Goal: Task Accomplishment & Management: Manage account settings

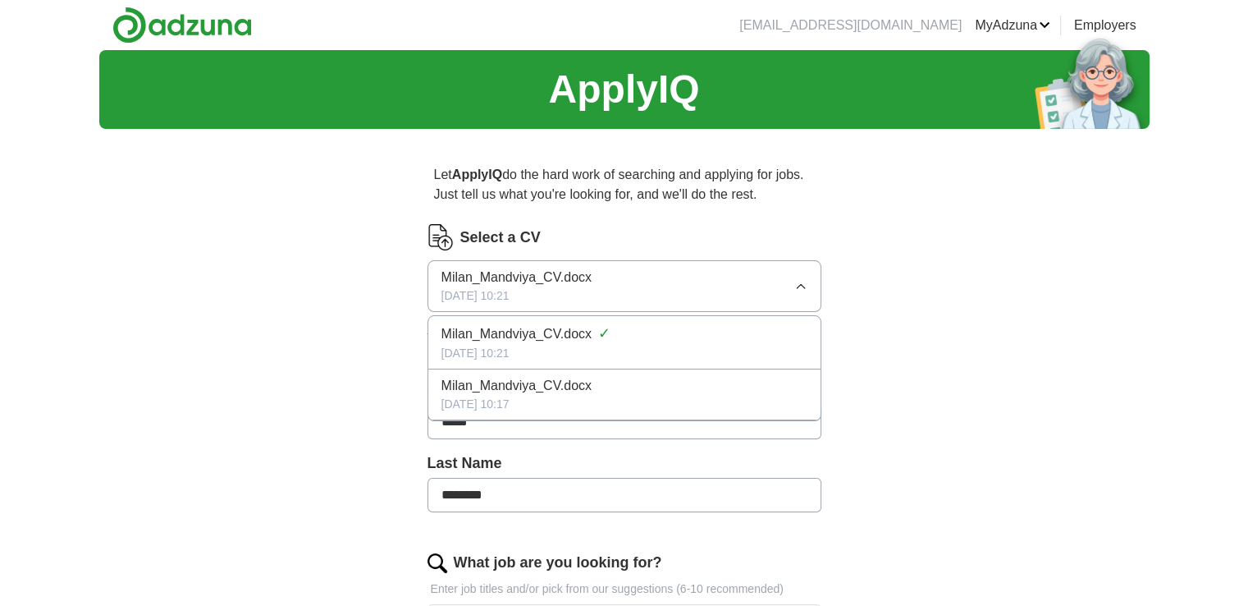
click at [1054, 324] on div "ApplyIQ Let ApplyIQ do the hard work of searching and applying for jobs. Just t…" at bounding box center [624, 605] width 1051 height 1110
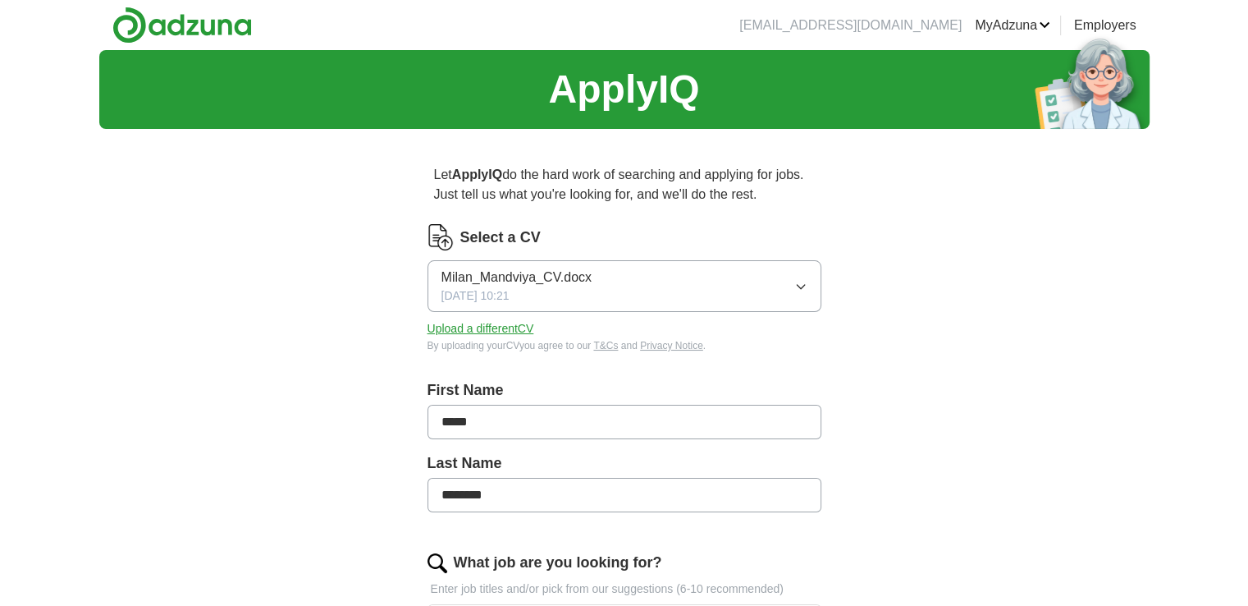
click at [479, 327] on button "Upload a different CV" at bounding box center [481, 328] width 107 height 17
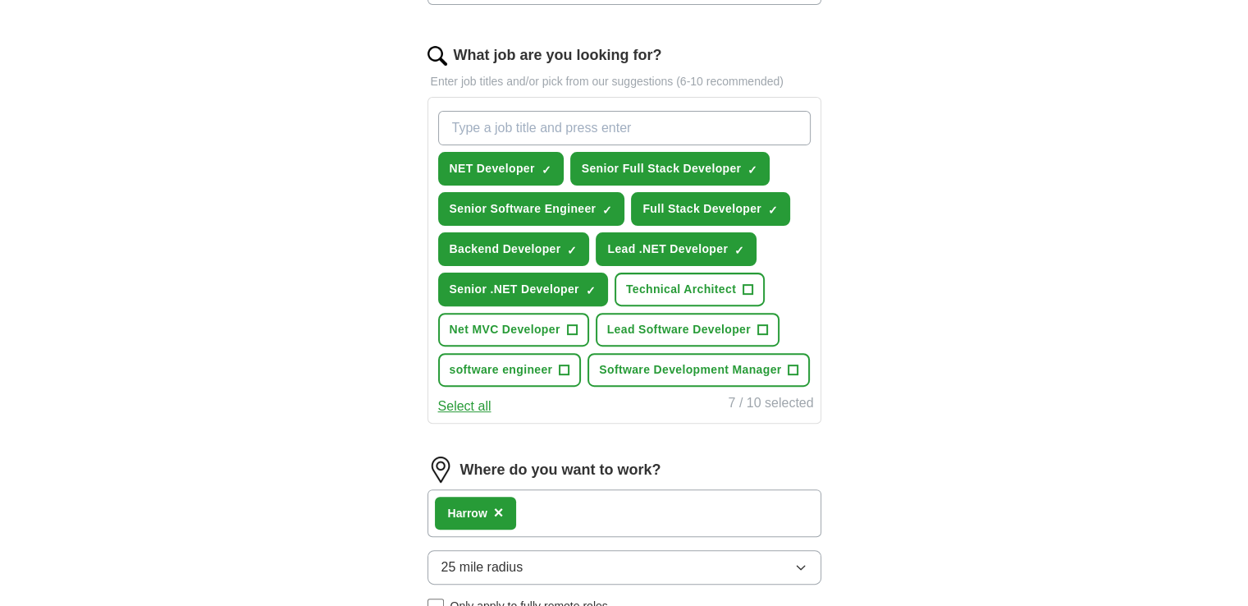
scroll to position [559, 0]
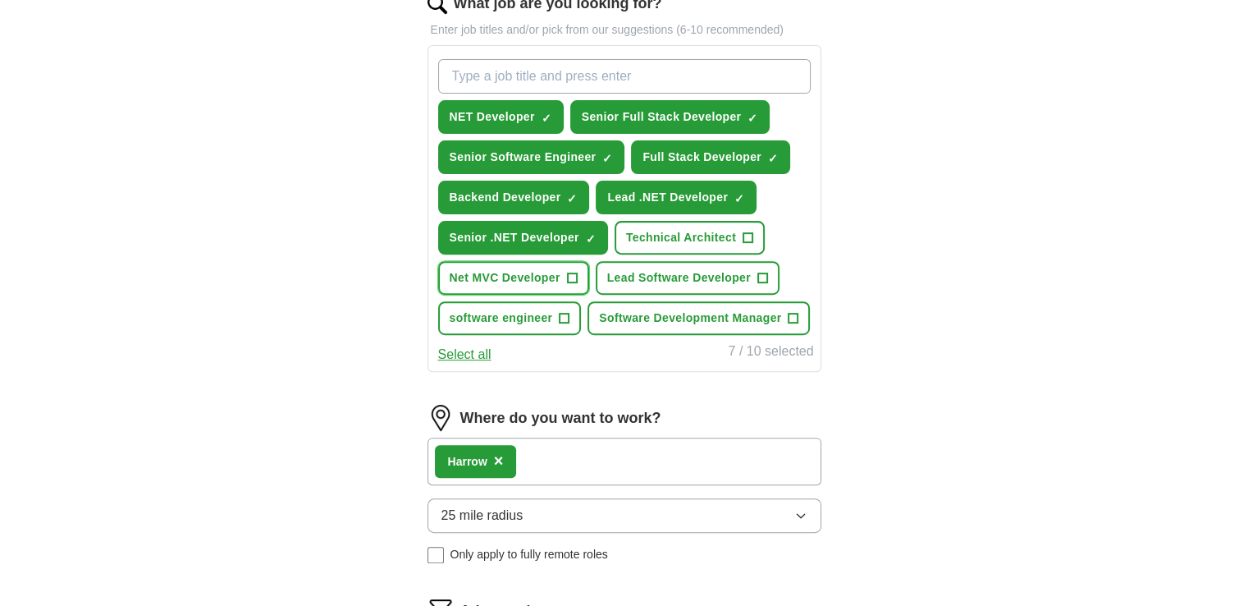
click at [571, 273] on span "+" at bounding box center [572, 278] width 10 height 13
click at [497, 451] on span "×" at bounding box center [499, 460] width 10 height 18
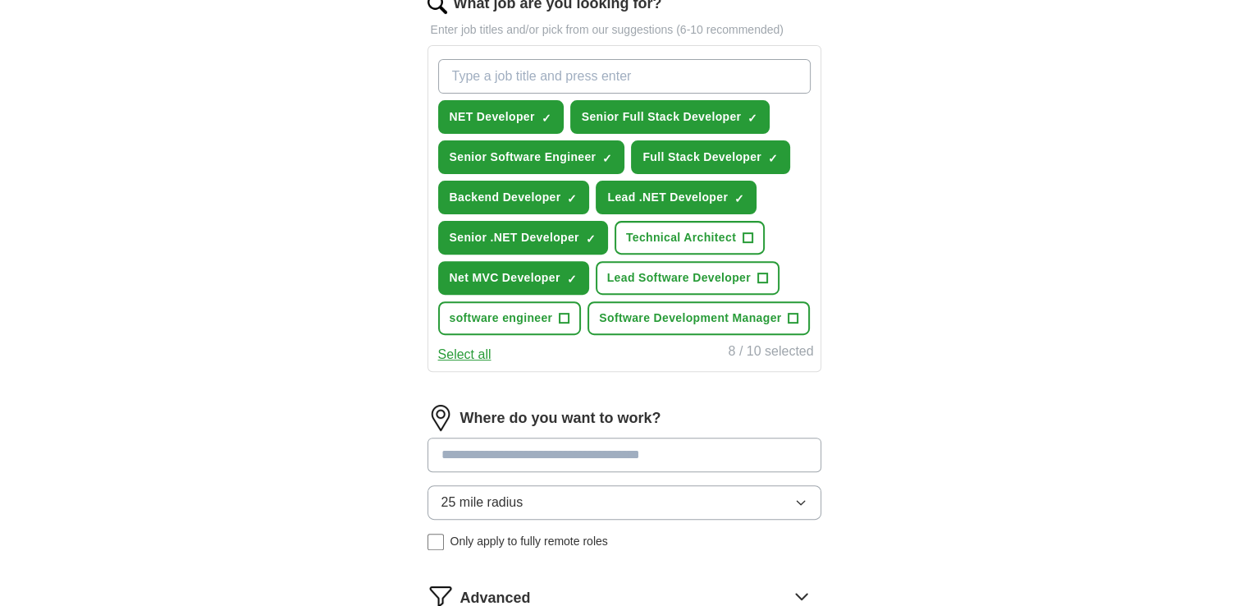
click at [492, 450] on input at bounding box center [625, 454] width 394 height 34
type input "******"
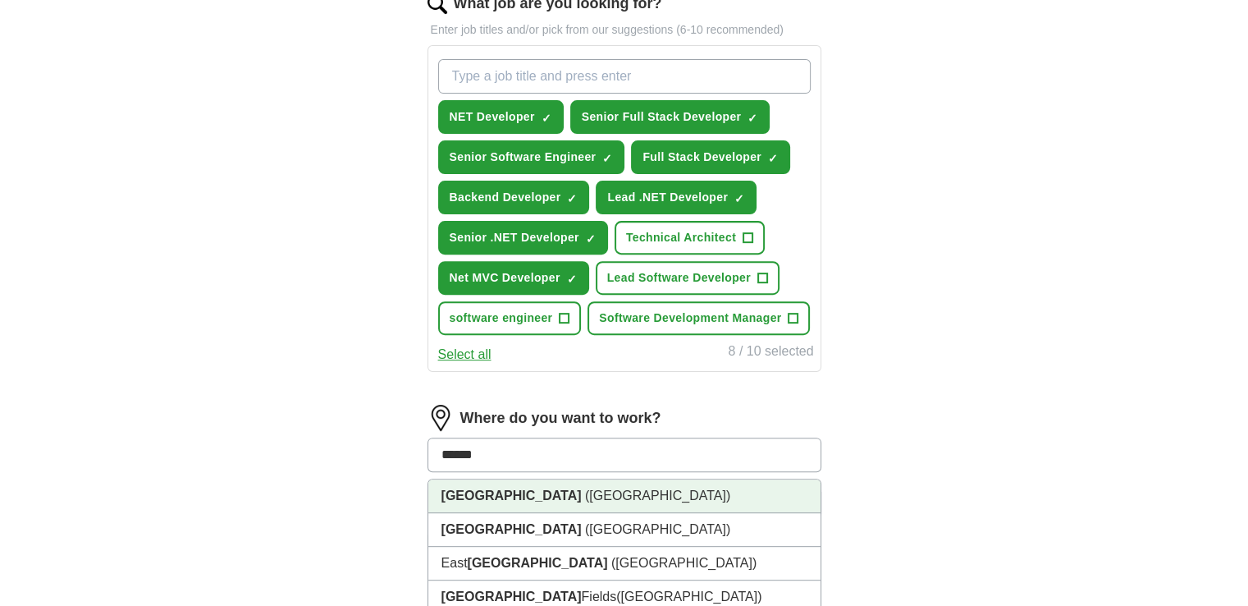
click at [520, 490] on li "[GEOGRAPHIC_DATA] ([GEOGRAPHIC_DATA])" at bounding box center [624, 496] width 392 height 34
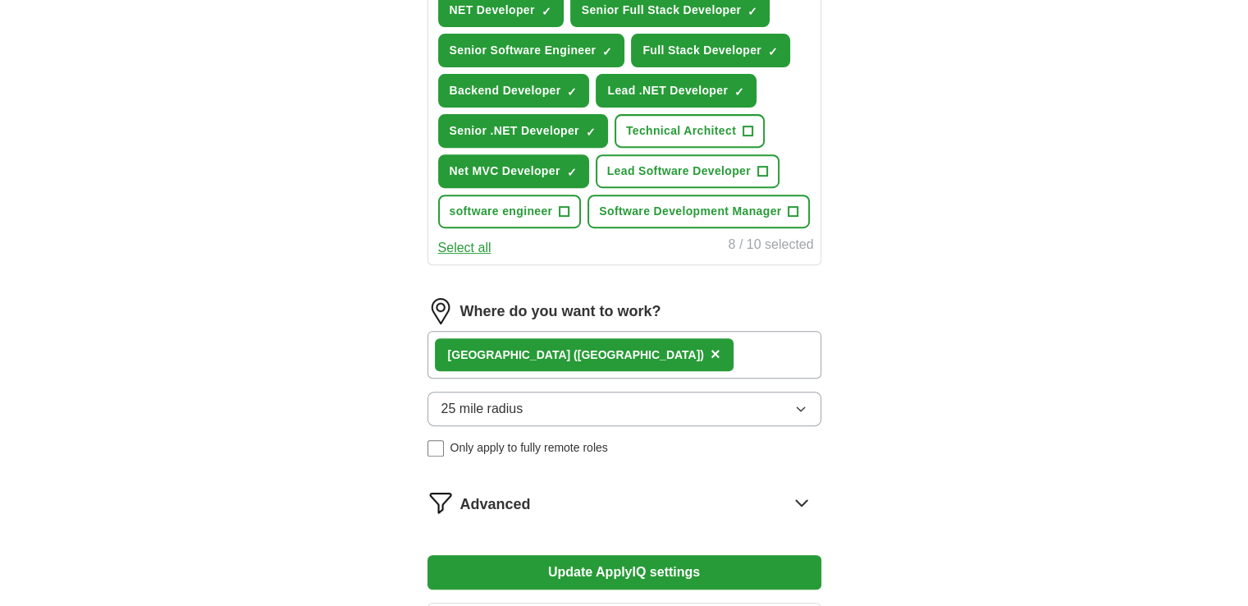
scroll to position [743, 0]
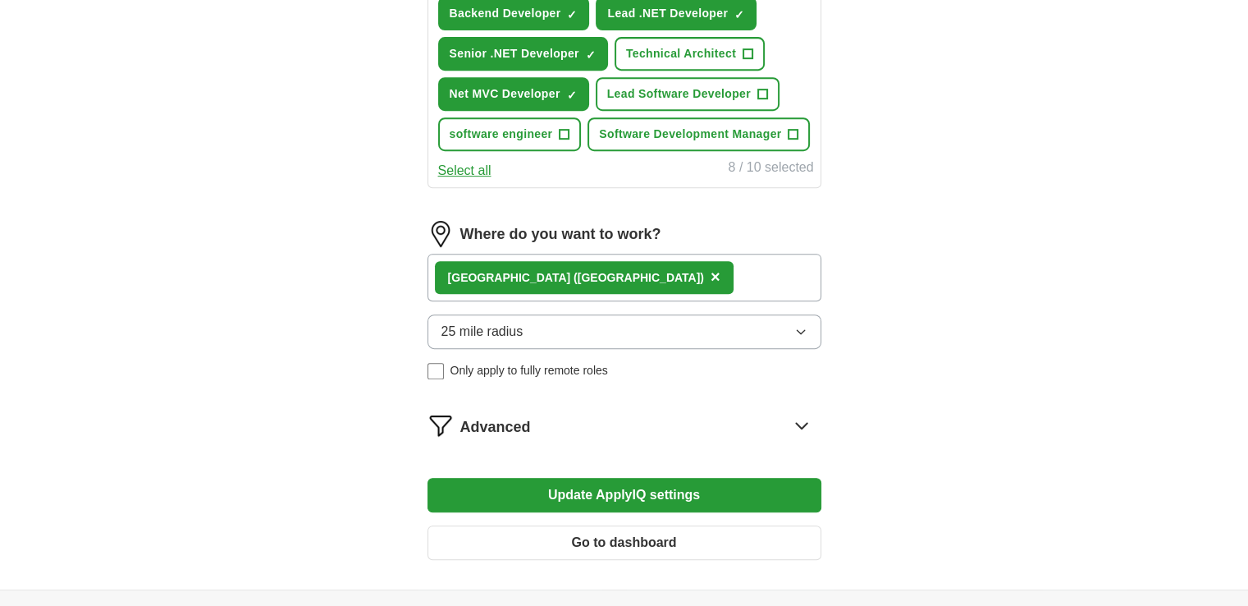
click at [611, 492] on button "Update ApplyIQ settings" at bounding box center [625, 495] width 394 height 34
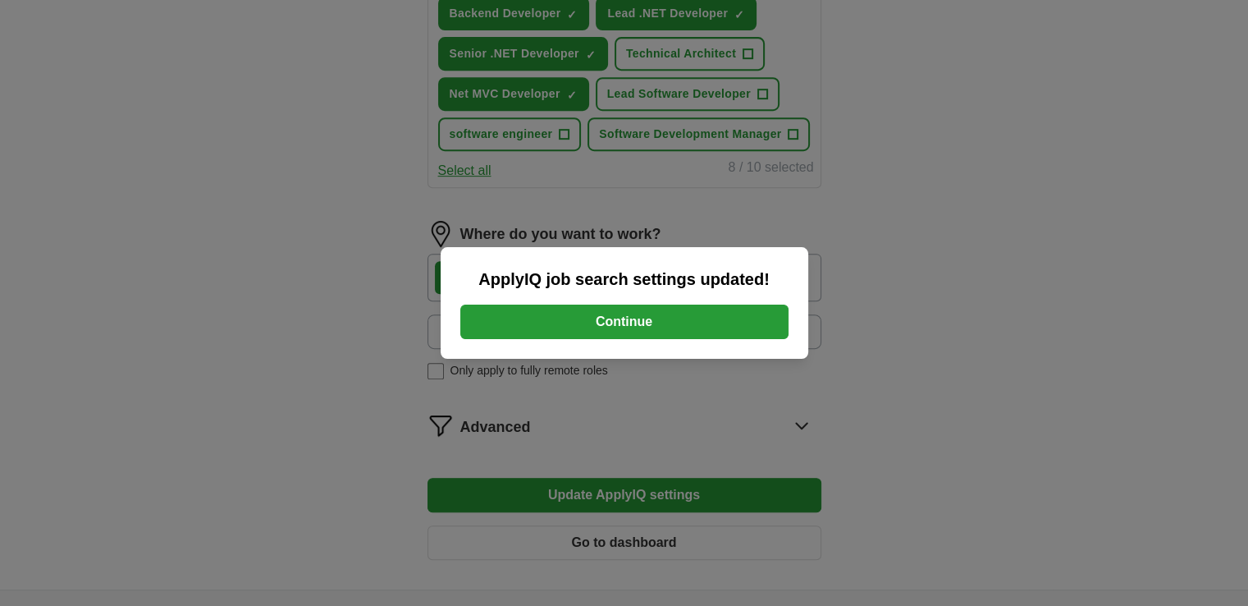
click at [619, 326] on button "Continue" at bounding box center [624, 321] width 328 height 34
